Goal: Information Seeking & Learning: Learn about a topic

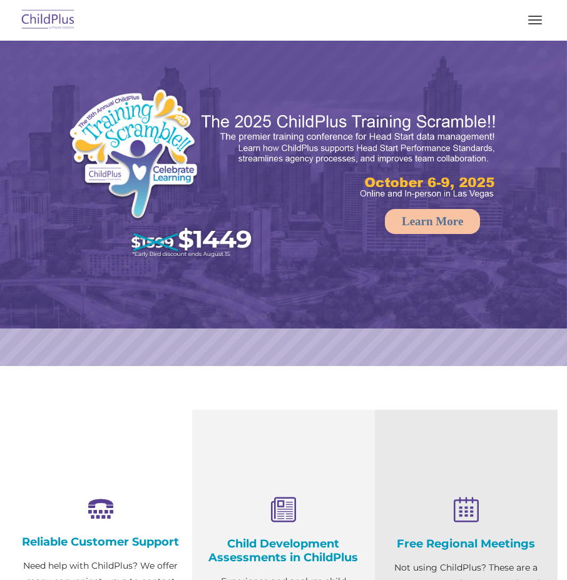
select select "MEDIUM"
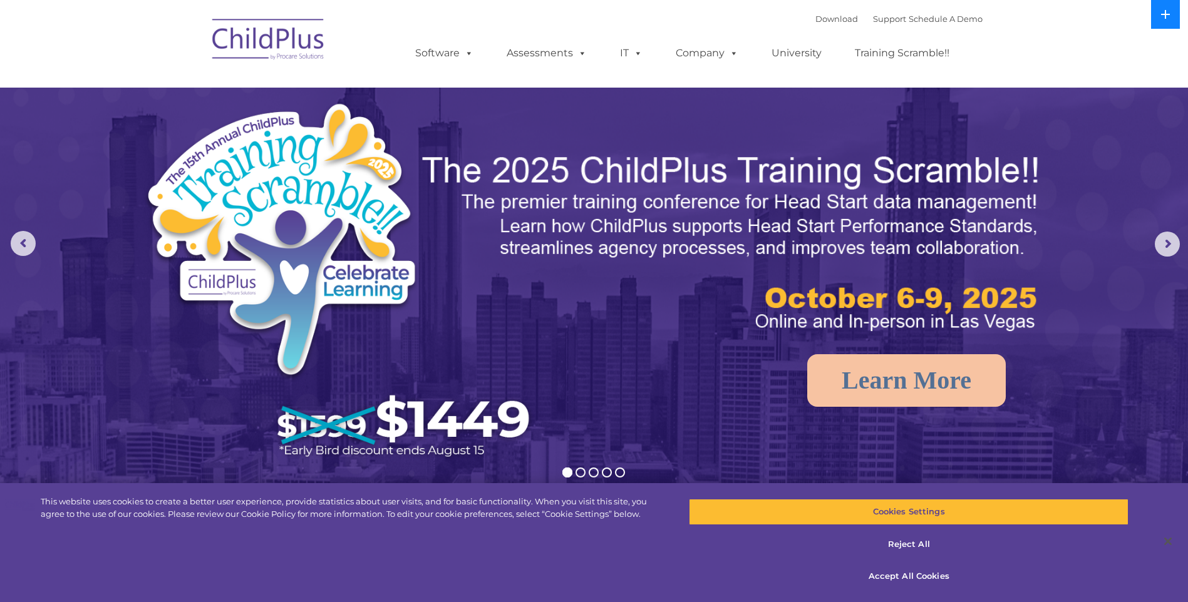
click at [567, 14] on button at bounding box center [1165, 14] width 29 height 29
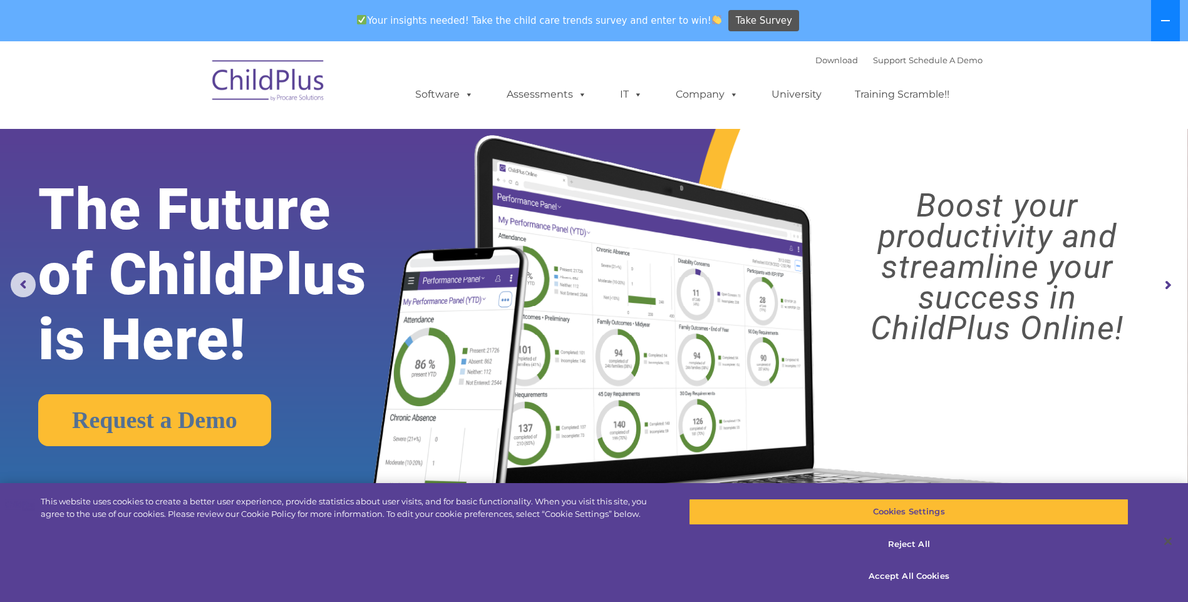
click at [567, 19] on icon at bounding box center [1165, 21] width 10 height 10
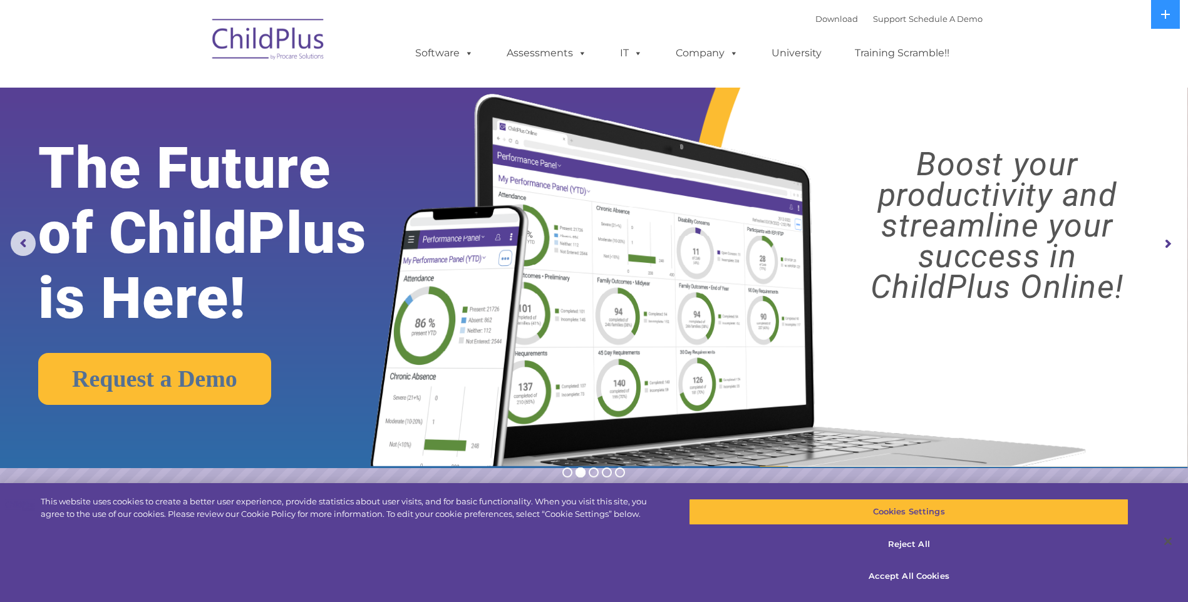
click at [294, 39] on img at bounding box center [268, 41] width 125 height 63
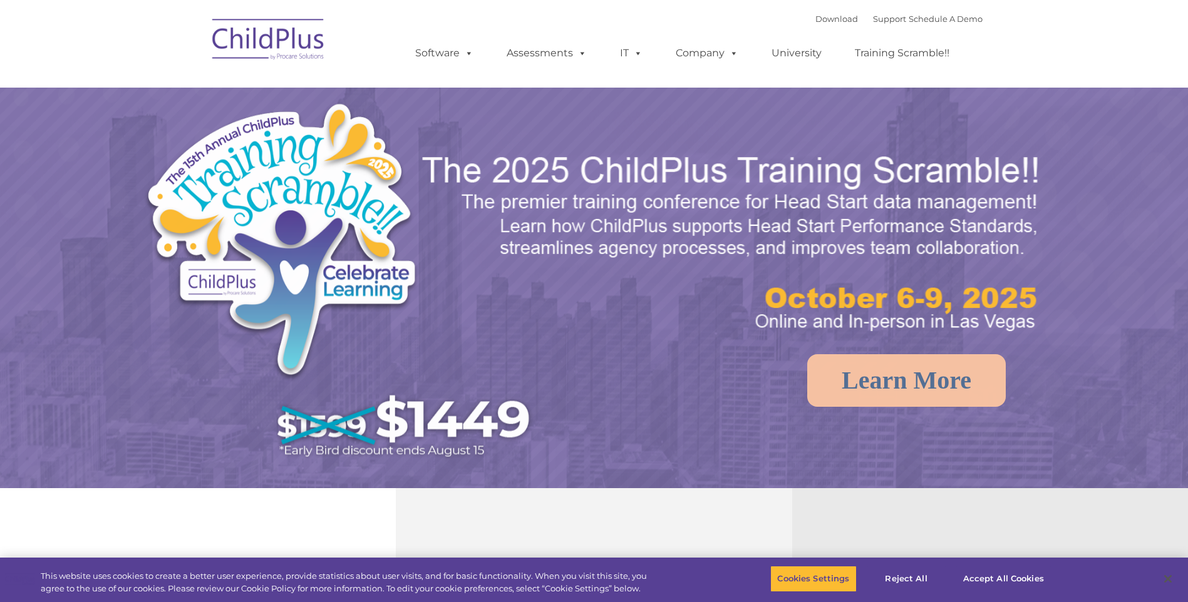
select select "MEDIUM"
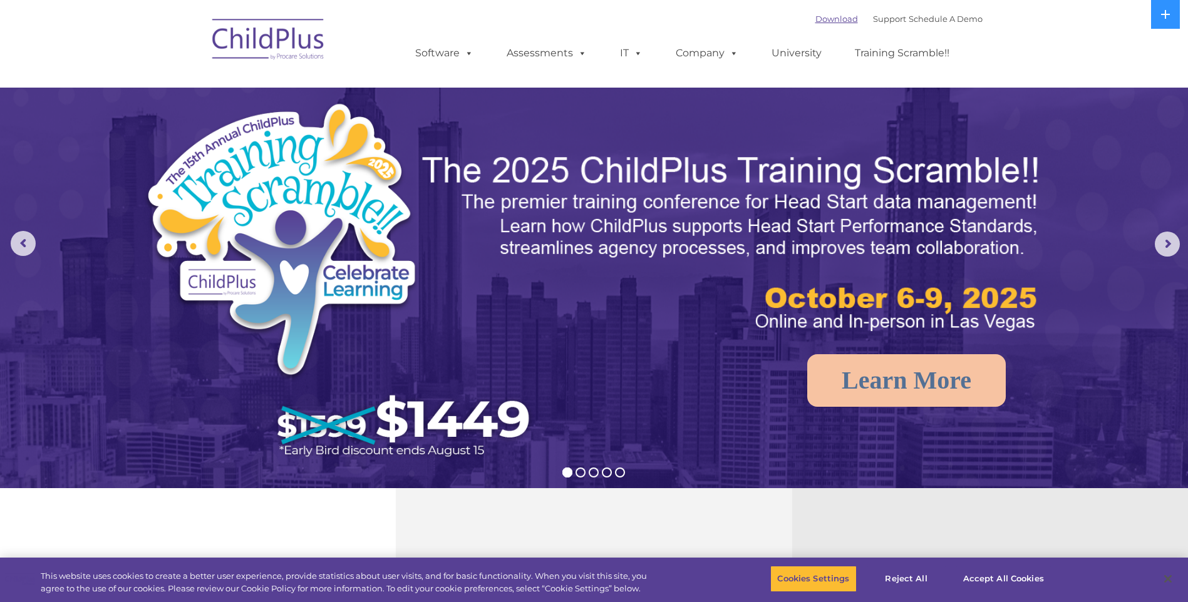
click at [819, 19] on link "Download" at bounding box center [836, 19] width 43 height 10
select select "MEDIUM"
click at [291, 42] on img at bounding box center [268, 41] width 125 height 63
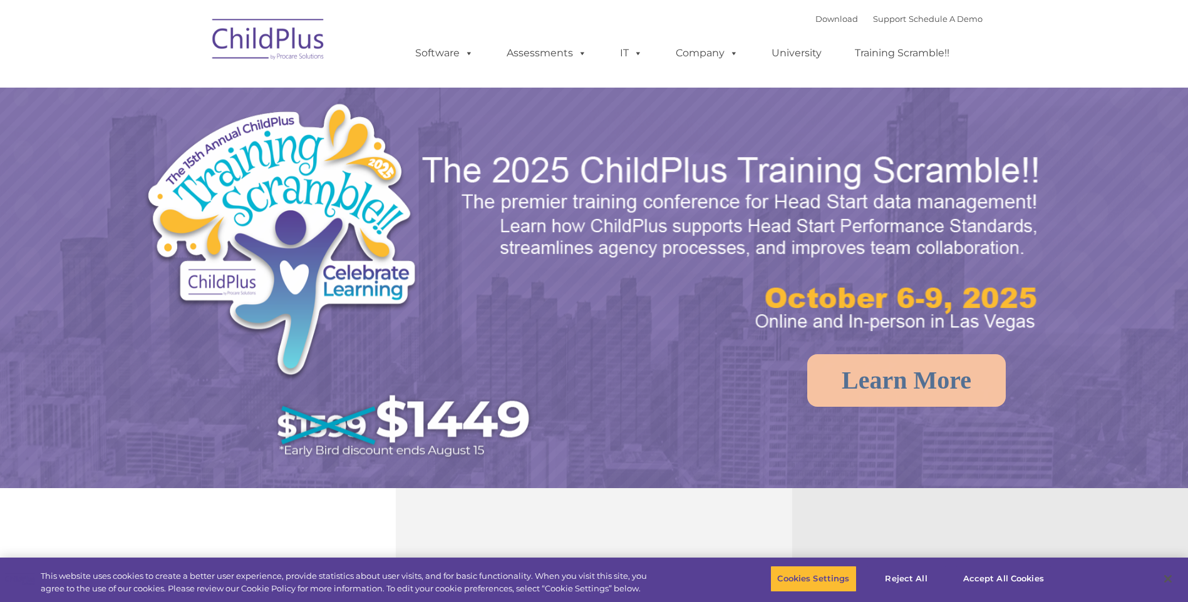
select select "MEDIUM"
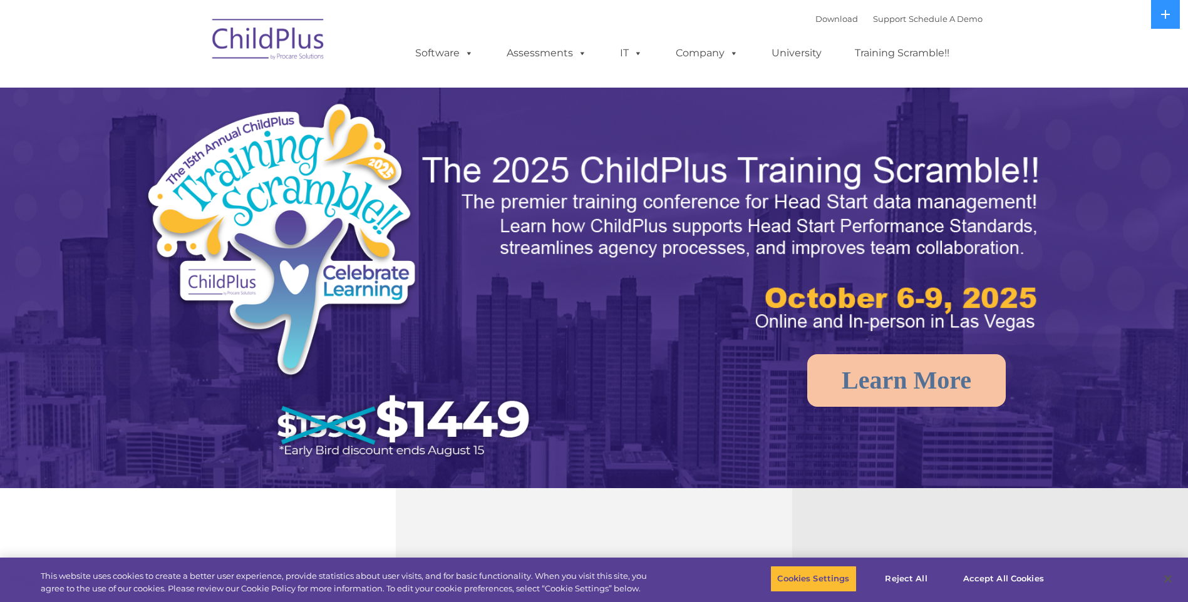
click at [270, 39] on img at bounding box center [268, 41] width 125 height 63
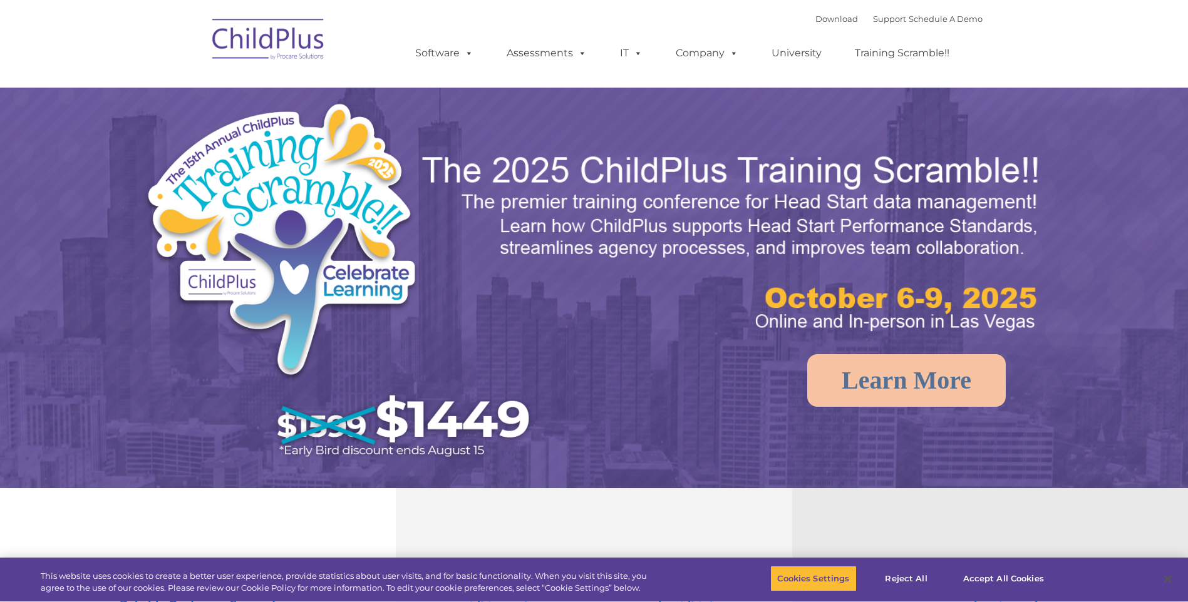
click at [271, 40] on img at bounding box center [268, 41] width 125 height 63
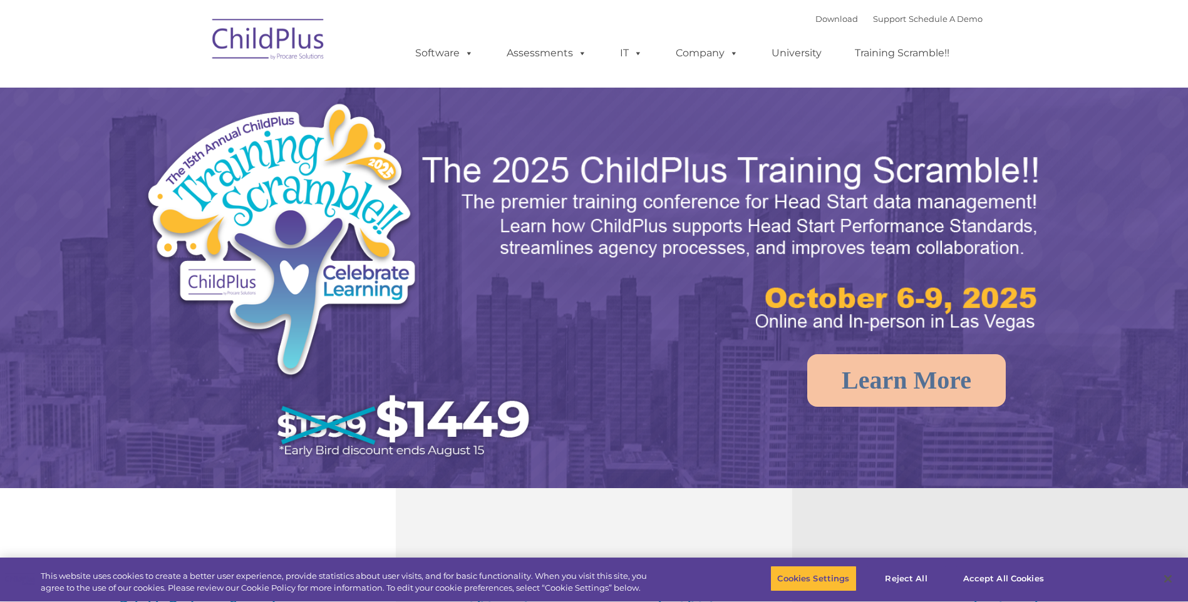
select select "MEDIUM"
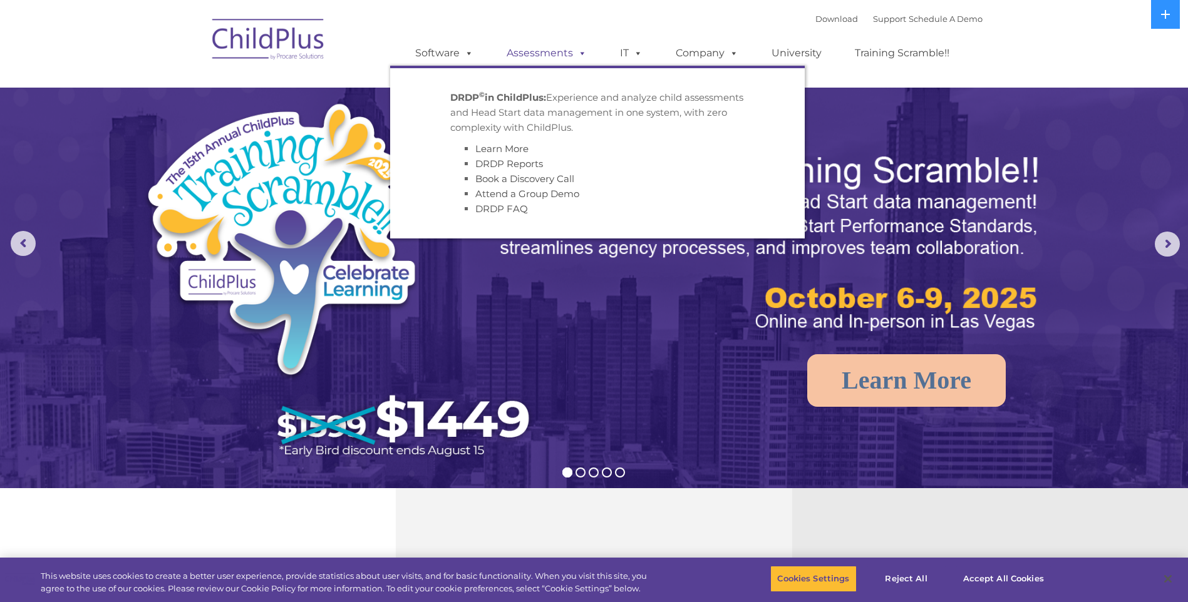
click at [540, 53] on link "Assessments" at bounding box center [546, 53] width 105 height 25
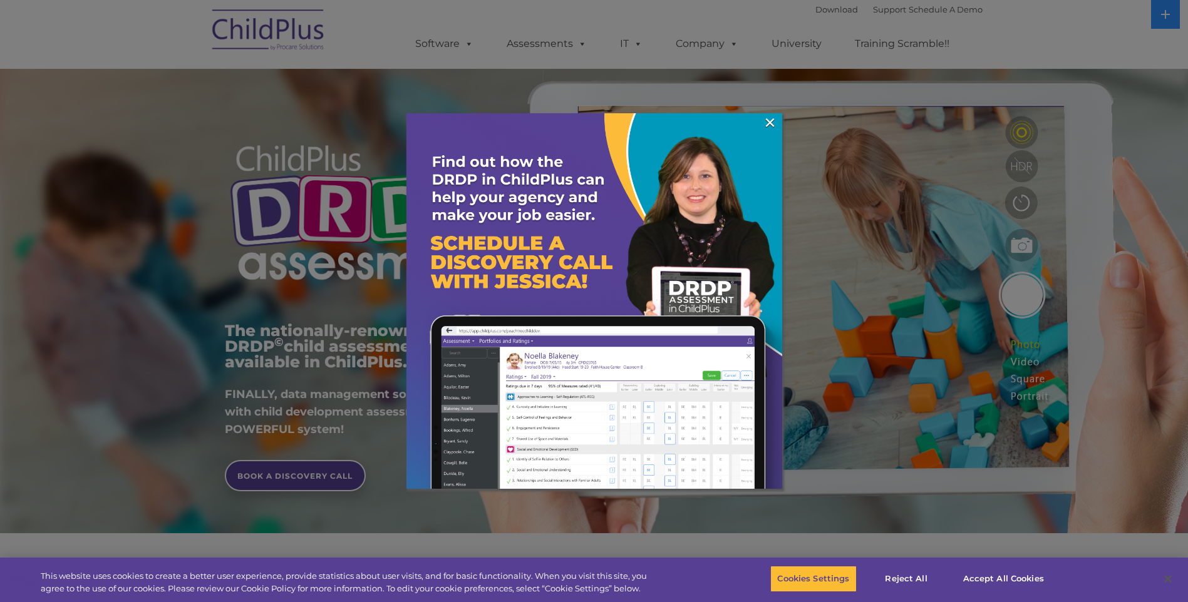
click at [1159, 9] on div at bounding box center [594, 301] width 1188 height 602
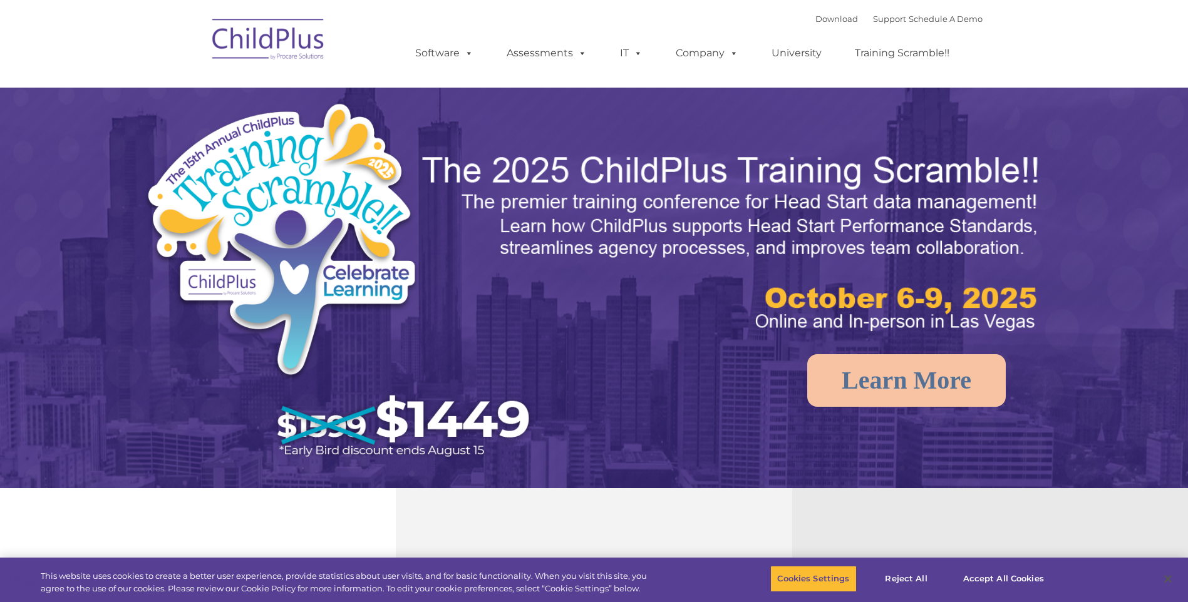
select select "MEDIUM"
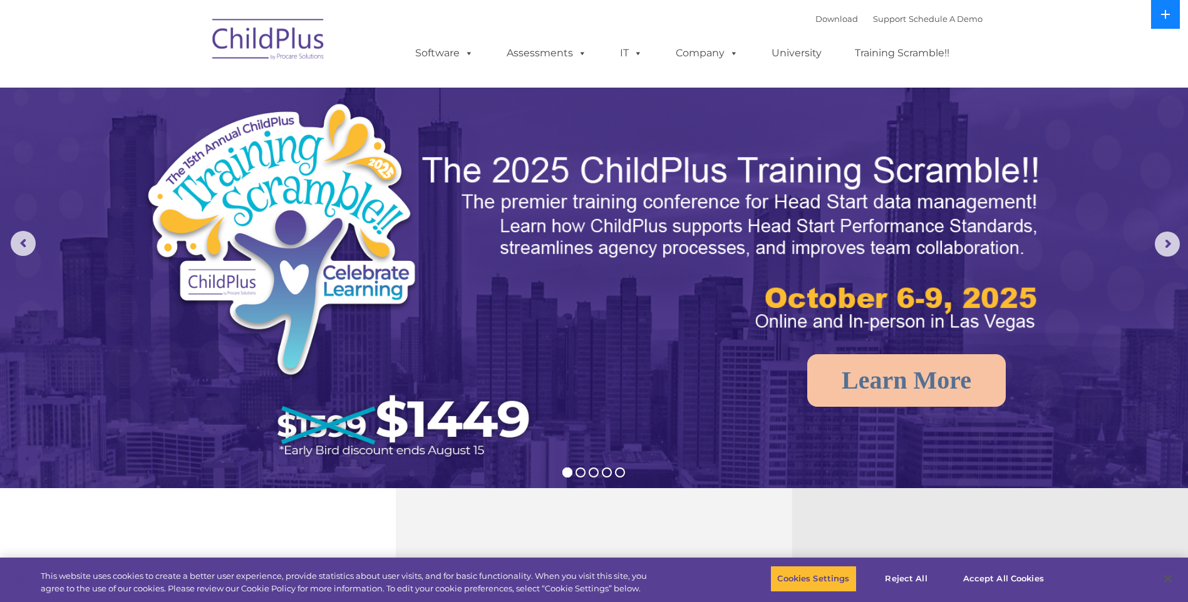
click at [1159, 14] on button at bounding box center [1165, 14] width 29 height 29
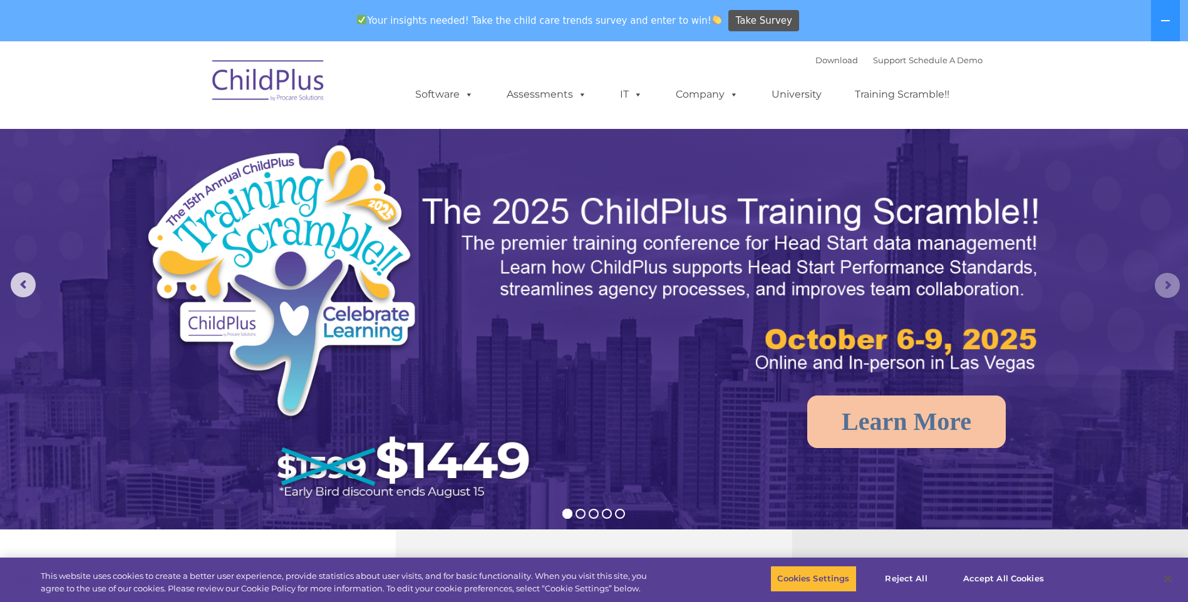
click at [1164, 286] on rs-arrow at bounding box center [1167, 285] width 25 height 25
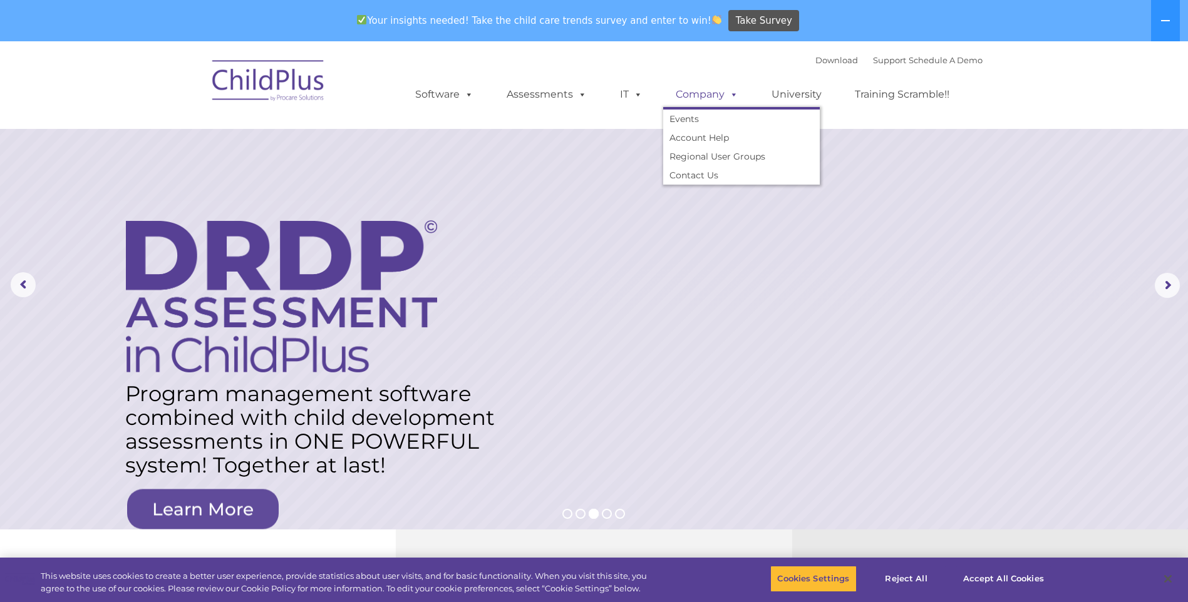
drag, startPoint x: 732, startPoint y: 68, endPoint x: 716, endPoint y: 89, distance: 26.8
click at [716, 89] on link "Company" at bounding box center [707, 94] width 88 height 25
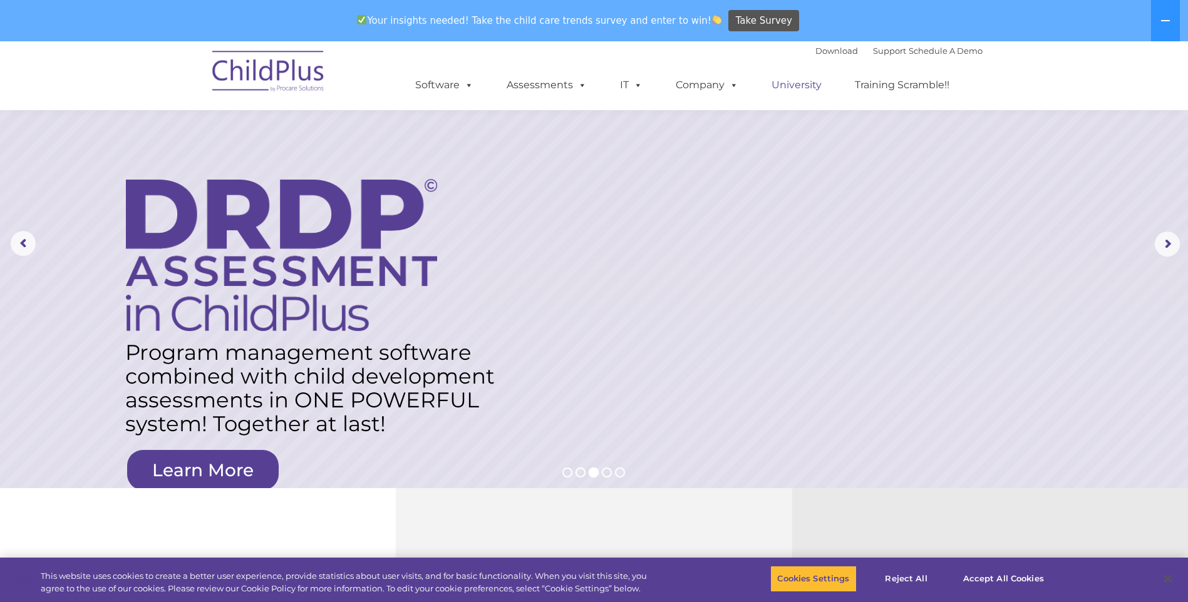
click at [805, 85] on link "University" at bounding box center [796, 85] width 75 height 25
click at [897, 81] on link "Training Scramble!!" at bounding box center [902, 85] width 120 height 25
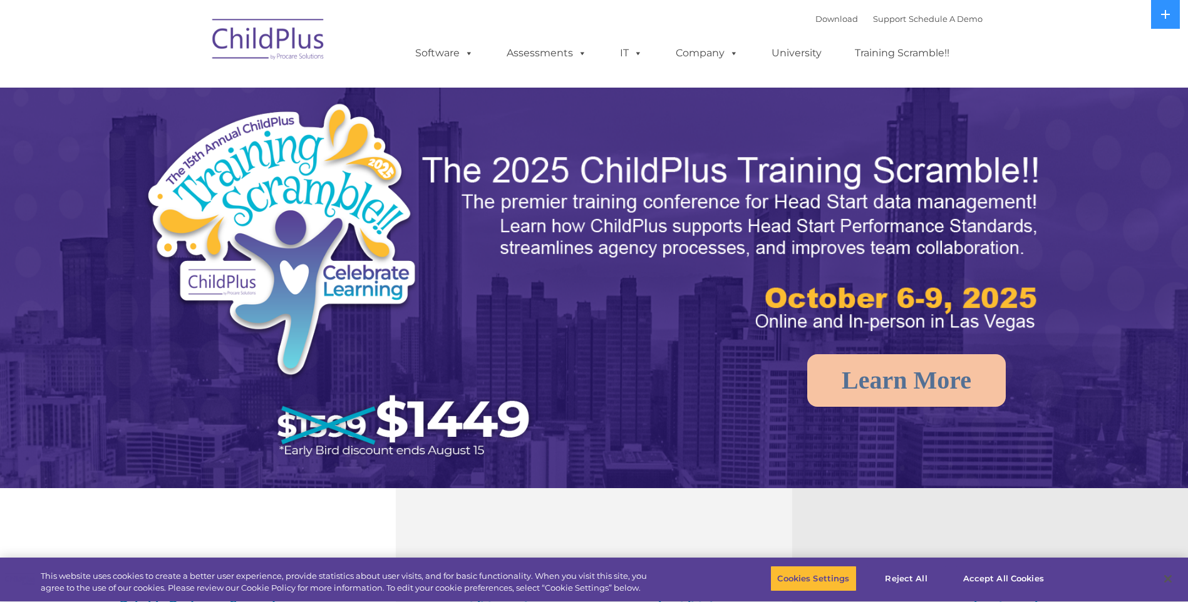
select select "MEDIUM"
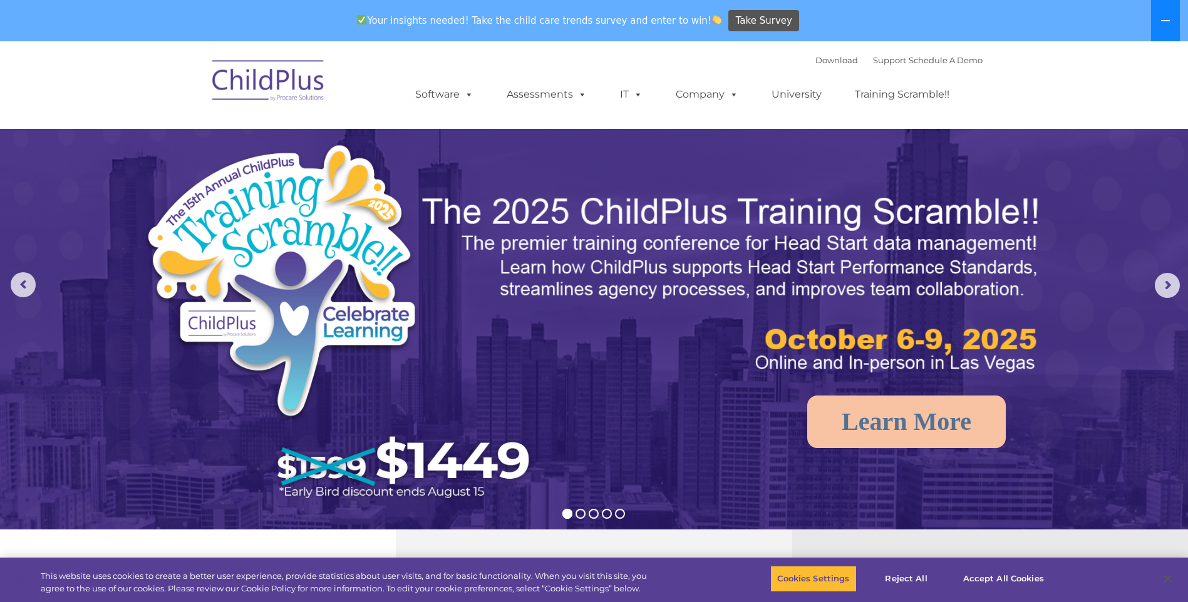
click at [1174, 26] on button at bounding box center [1165, 20] width 29 height 41
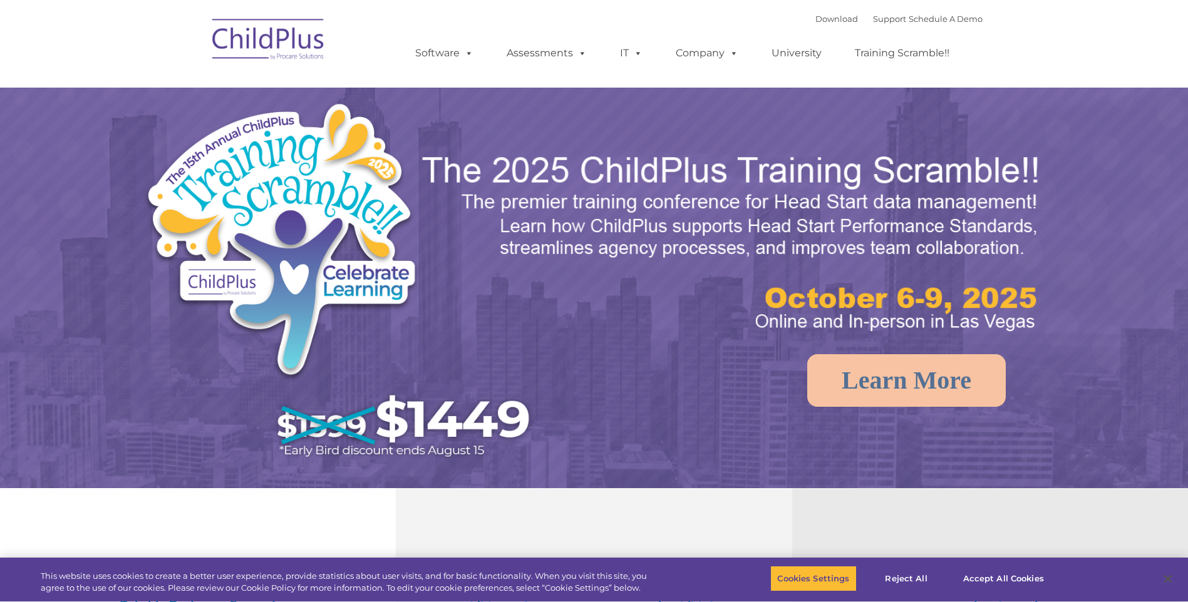
select select "MEDIUM"
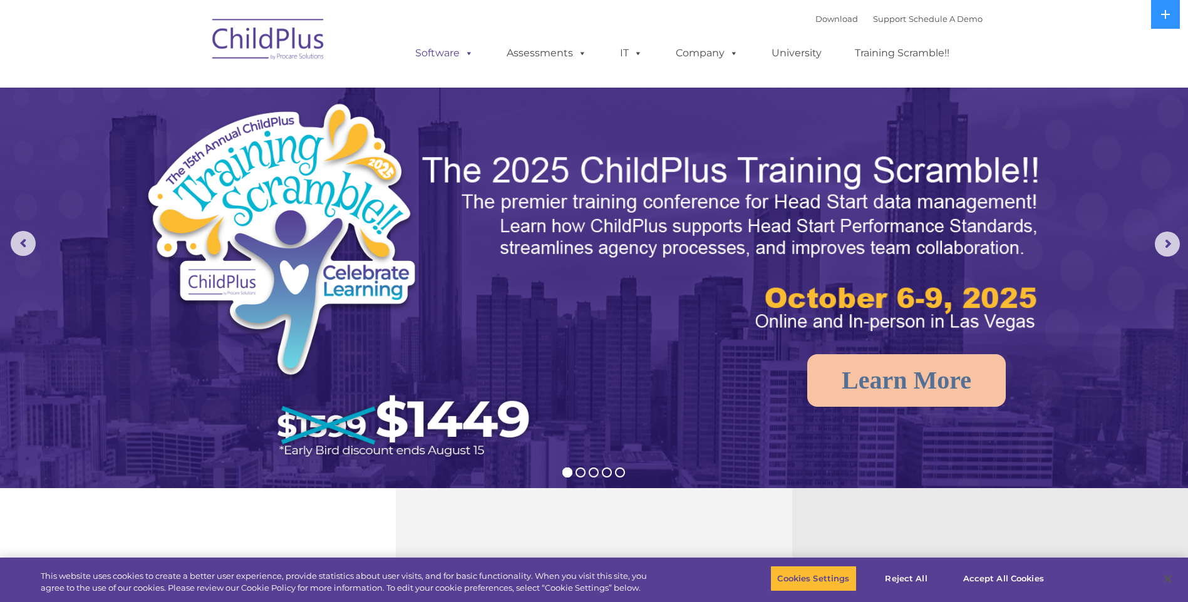
click at [466, 54] on span at bounding box center [467, 53] width 14 height 12
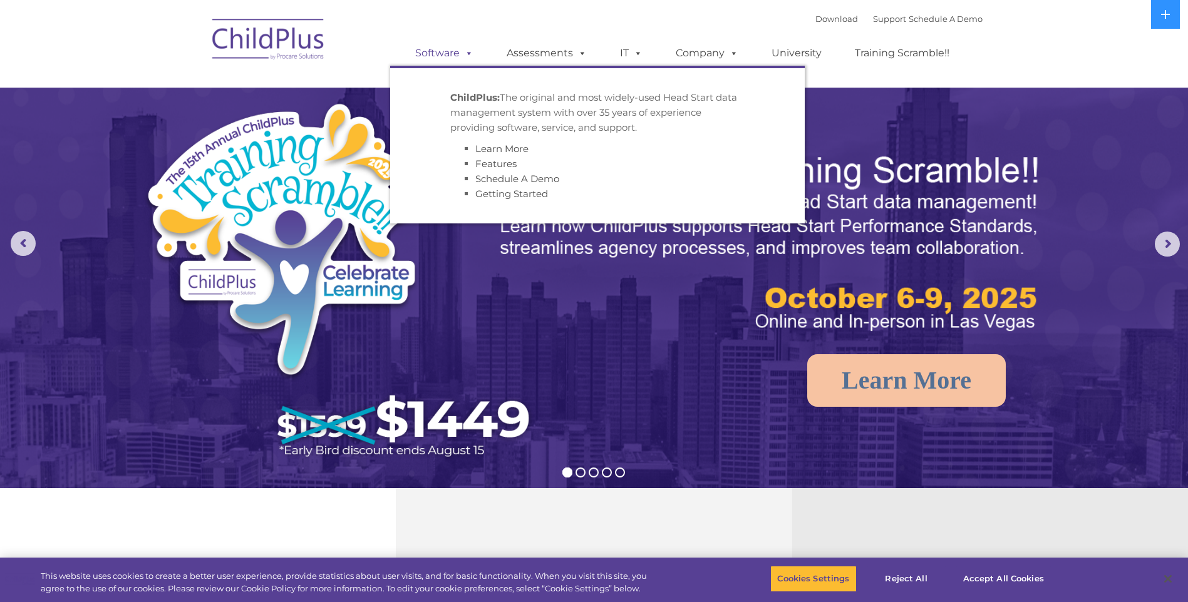
click at [466, 54] on span at bounding box center [467, 53] width 14 height 12
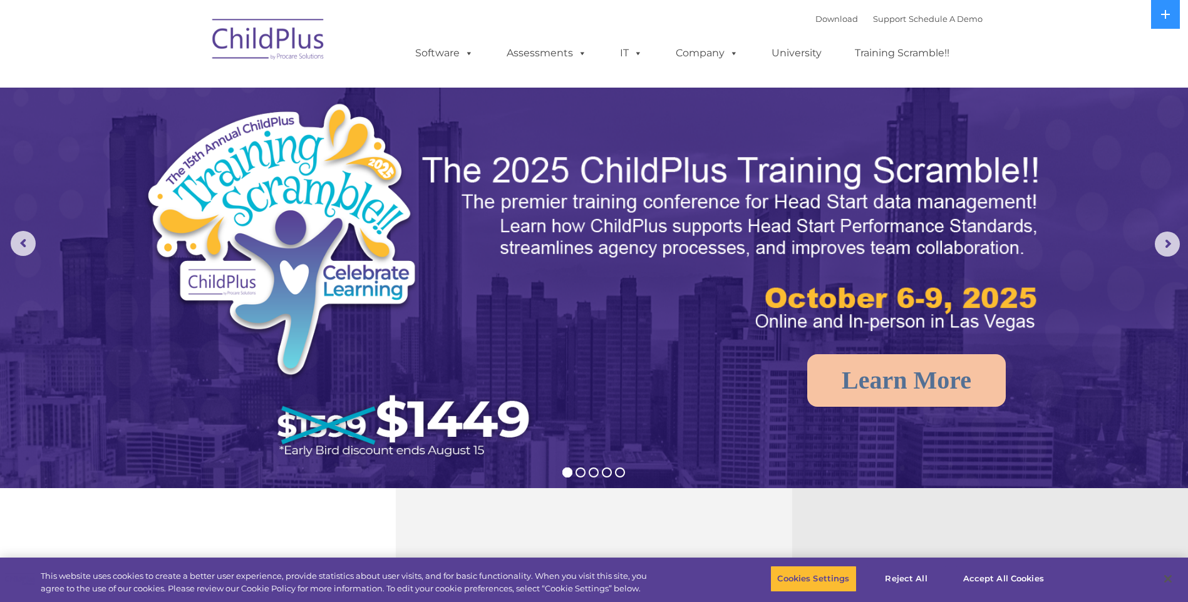
click at [256, 38] on img at bounding box center [268, 41] width 125 height 63
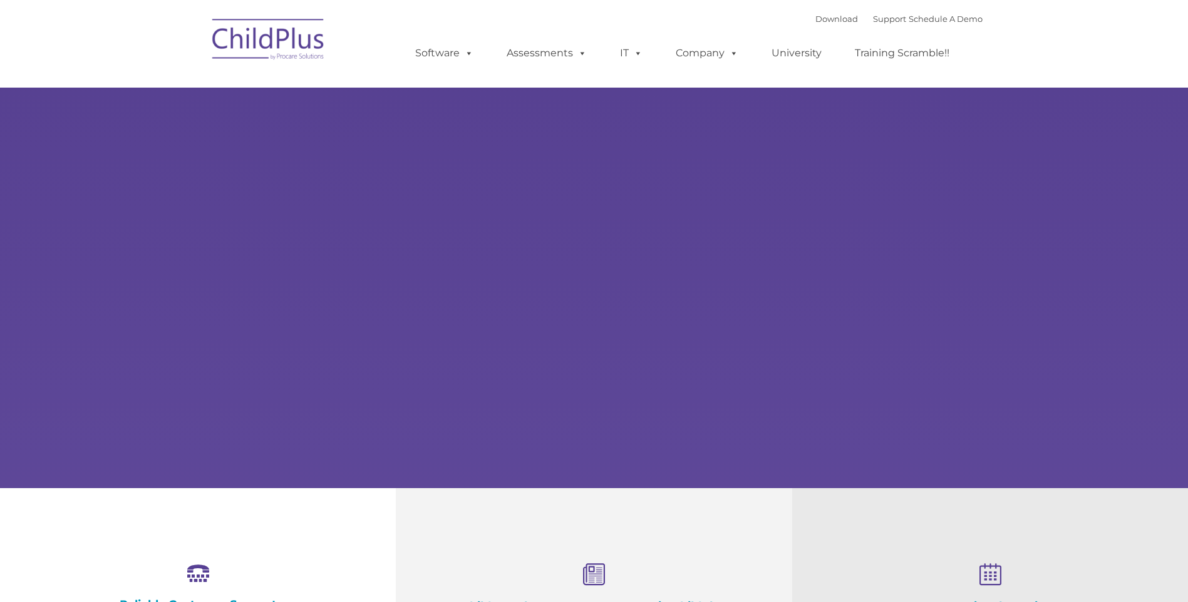
select select "MEDIUM"
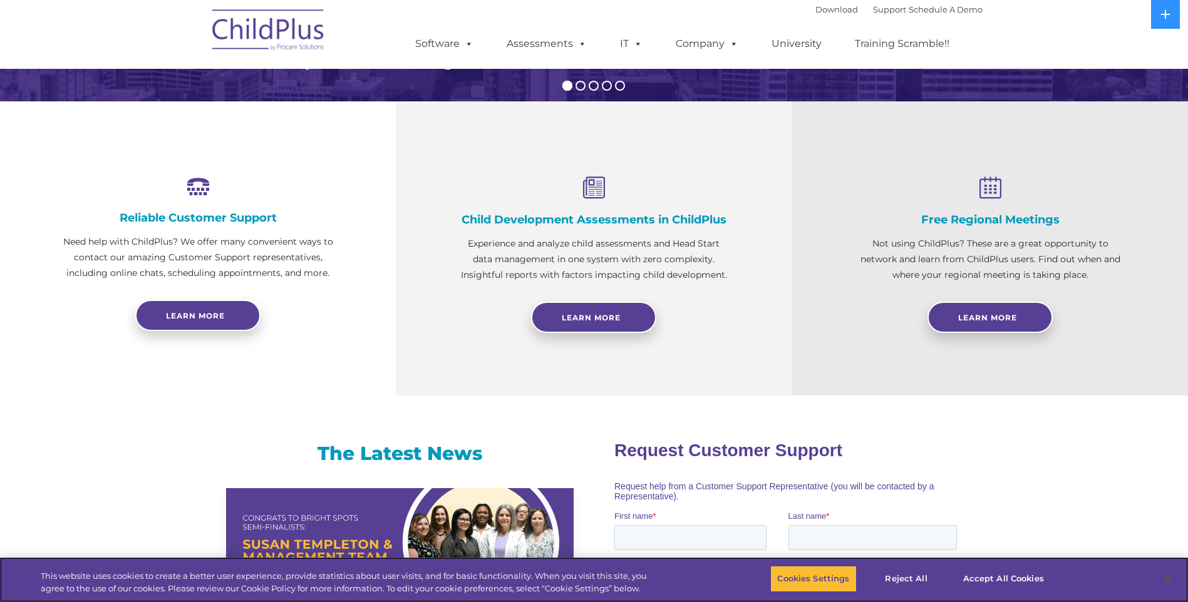
scroll to position [182, 0]
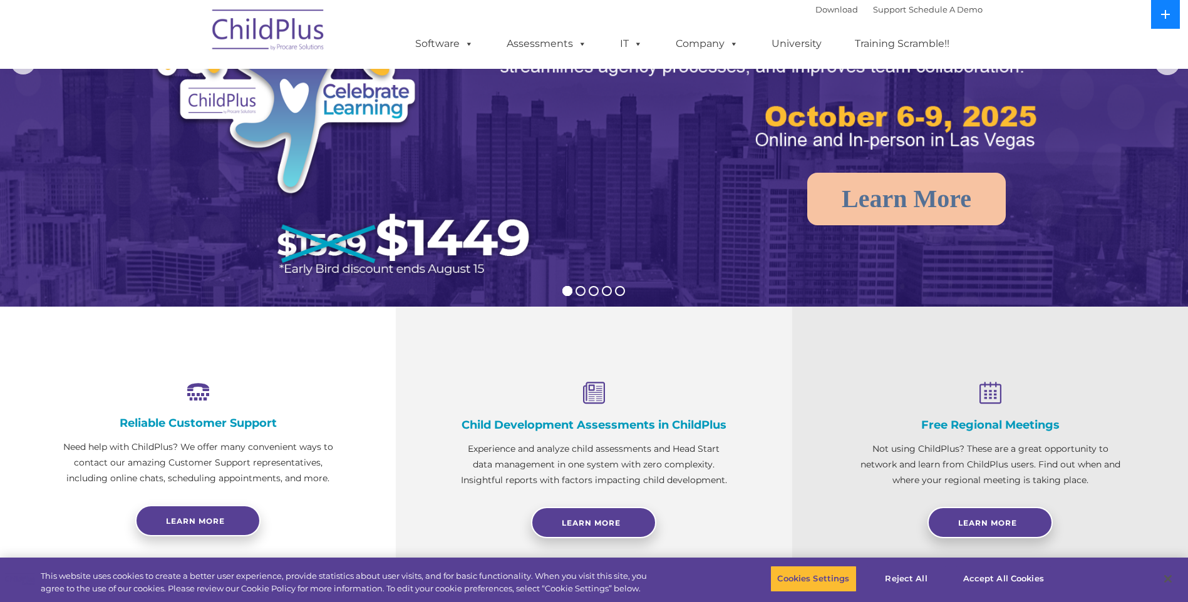
click at [1167, 17] on icon at bounding box center [1165, 14] width 10 height 10
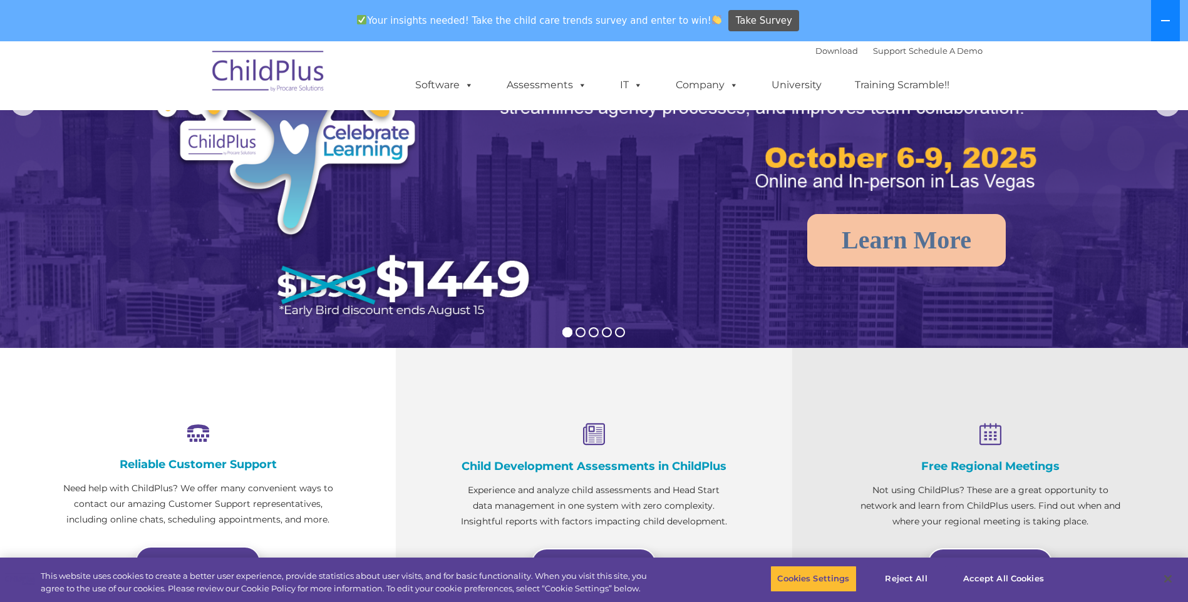
click at [1165, 18] on icon at bounding box center [1165, 21] width 10 height 10
